Goal: Entertainment & Leisure: Browse casually

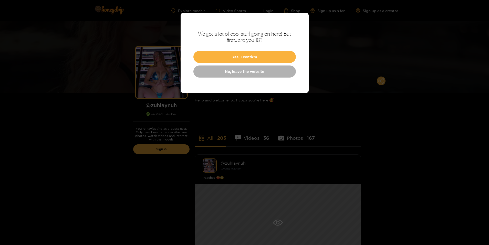
click at [256, 57] on button "Yes, I confirm" at bounding box center [245, 57] width 103 height 12
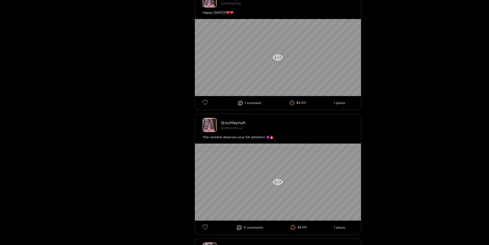
scroll to position [666, 0]
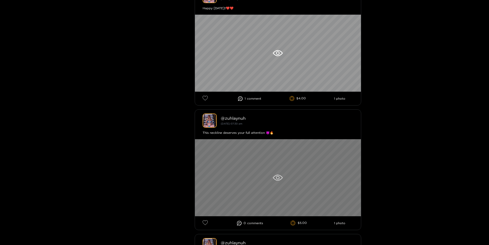
click at [275, 170] on div at bounding box center [278, 177] width 166 height 77
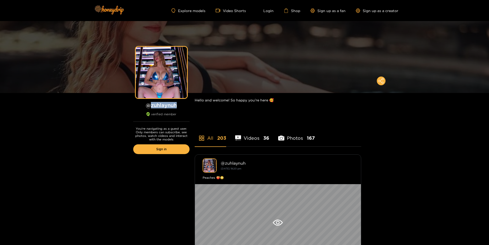
drag, startPoint x: 177, startPoint y: 104, endPoint x: 150, endPoint y: 104, distance: 26.7
click at [150, 104] on h1 "@ zuhlaynuh" at bounding box center [161, 105] width 56 height 6
copy h1 "zuhlaynuh"
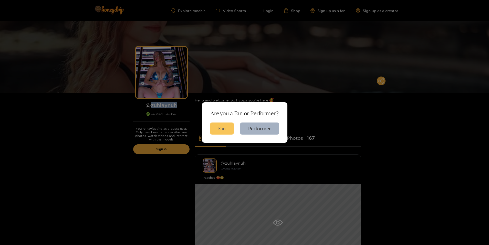
click at [221, 126] on button "Fan" at bounding box center [222, 128] width 24 height 12
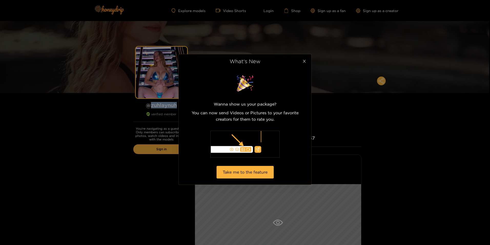
click at [306, 61] on icon "close" at bounding box center [304, 61] width 4 height 4
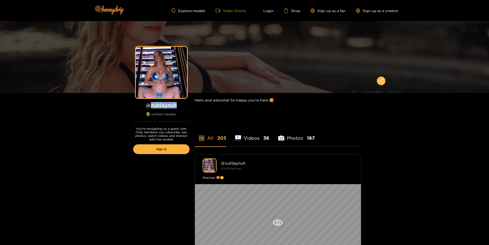
click at [225, 13] on link "Video Shorts" at bounding box center [231, 10] width 30 height 5
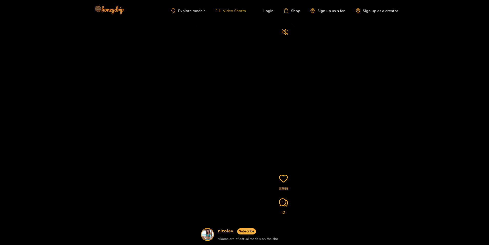
click at [235, 12] on link "Video Shorts" at bounding box center [231, 10] width 30 height 5
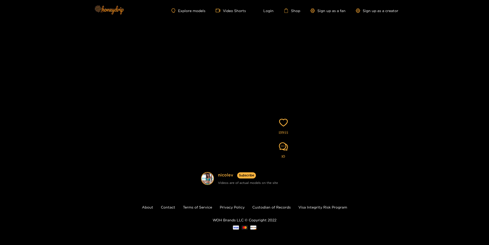
click at [109, 8] on img at bounding box center [109, 10] width 36 height 22
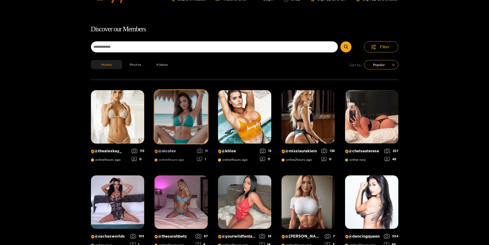
scroll to position [33, 0]
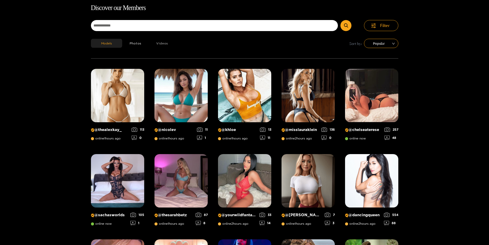
click at [158, 45] on button "Videos" at bounding box center [162, 43] width 27 height 9
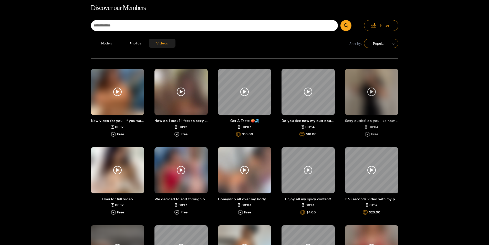
click at [379, 101] on div at bounding box center [371, 92] width 53 height 46
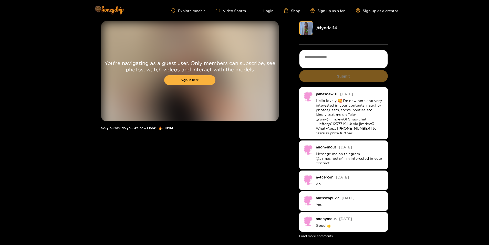
drag, startPoint x: 246, startPoint y: 74, endPoint x: 249, endPoint y: 73, distance: 3.8
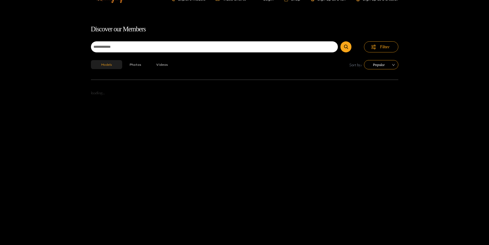
scroll to position [33, 0]
